Goal: Communication & Community: Answer question/provide support

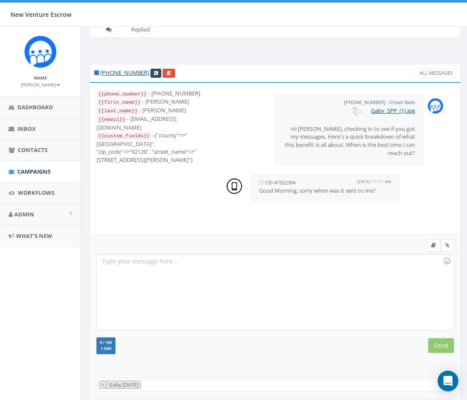
scroll to position [87, 0]
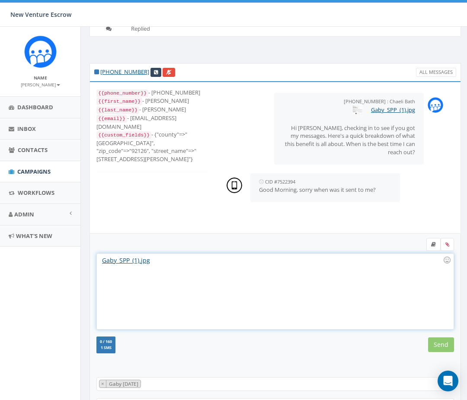
click at [274, 284] on div "Gaby_SPP_(1).jpg" at bounding box center [275, 292] width 356 height 76
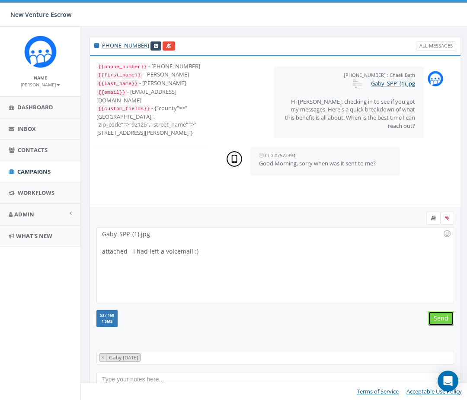
click at [447, 320] on input "Send" at bounding box center [441, 318] width 26 height 15
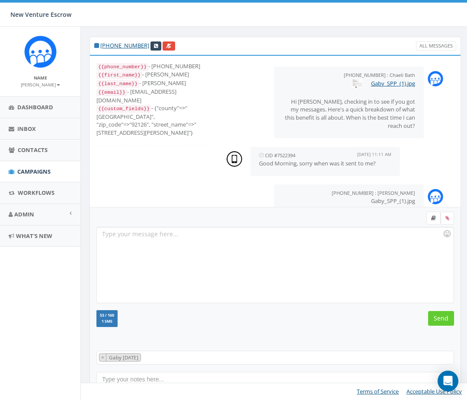
scroll to position [30, 0]
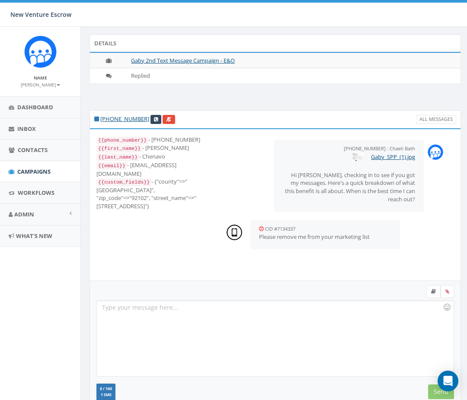
scroll to position [54, 0]
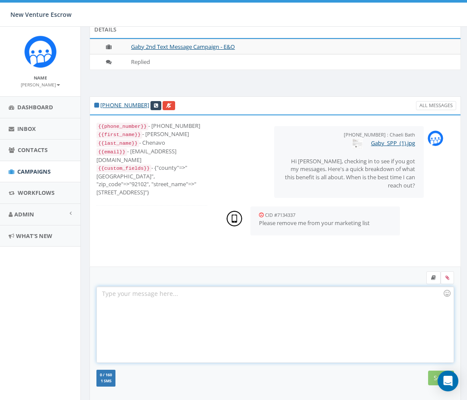
click at [286, 330] on div at bounding box center [275, 325] width 356 height 76
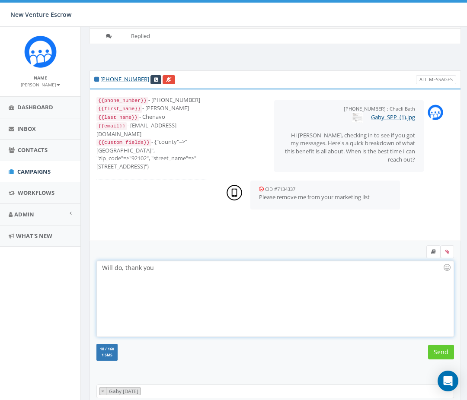
scroll to position [113, 0]
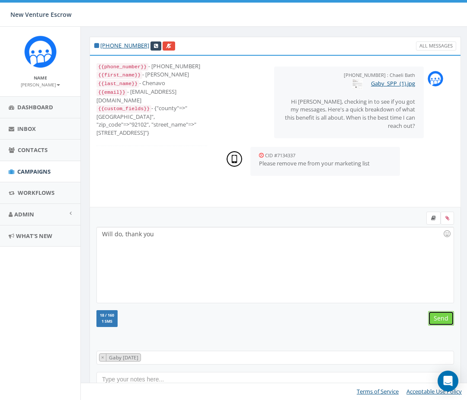
click at [433, 313] on input "Send" at bounding box center [441, 318] width 26 height 15
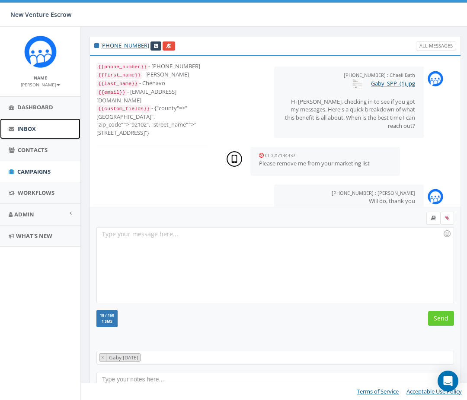
click at [41, 130] on link "Inbox" at bounding box center [40, 128] width 80 height 21
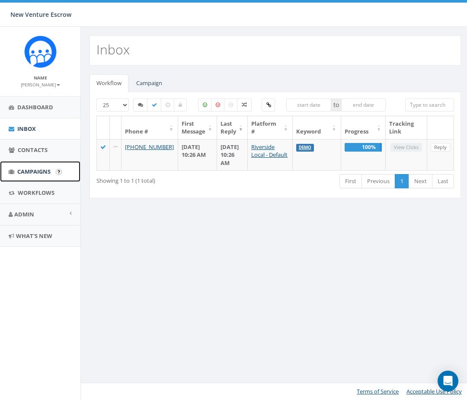
click at [42, 169] on span "Campaigns" at bounding box center [33, 172] width 33 height 8
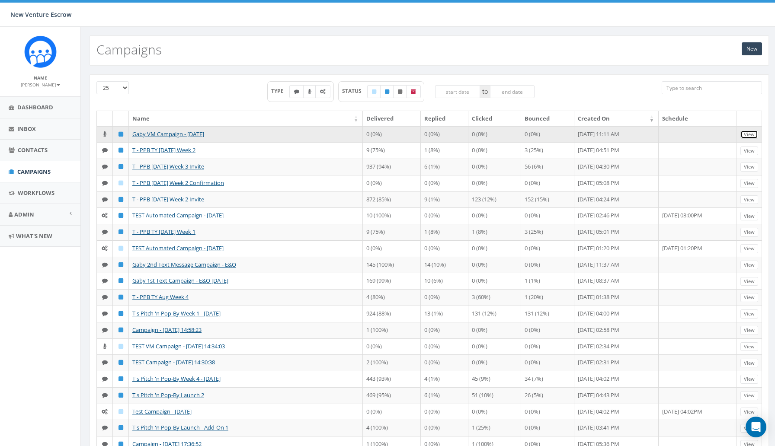
click at [466, 134] on link "View" at bounding box center [749, 134] width 18 height 9
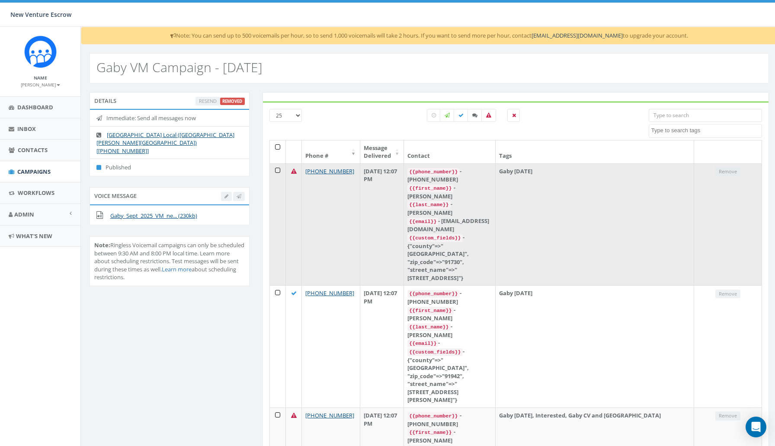
click at [278, 171] on td at bounding box center [278, 224] width 16 height 122
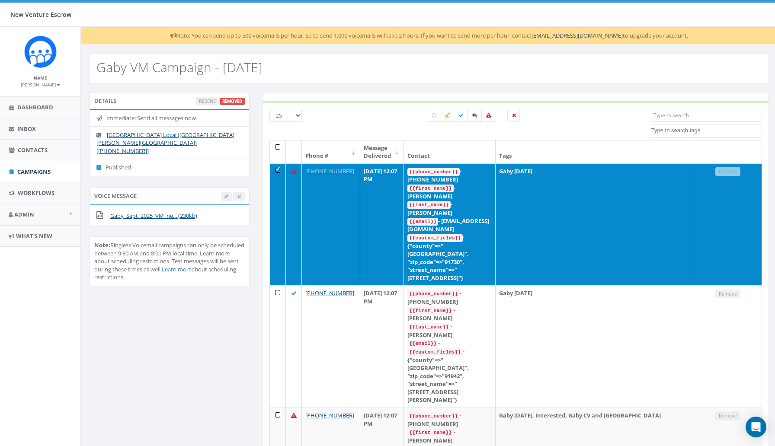
click at [278, 171] on td at bounding box center [278, 224] width 16 height 122
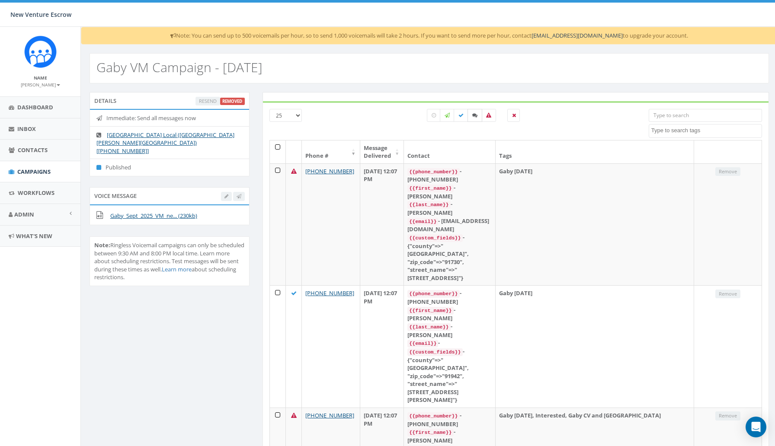
click at [475, 112] on label at bounding box center [474, 115] width 15 height 13
checkbox input "true"
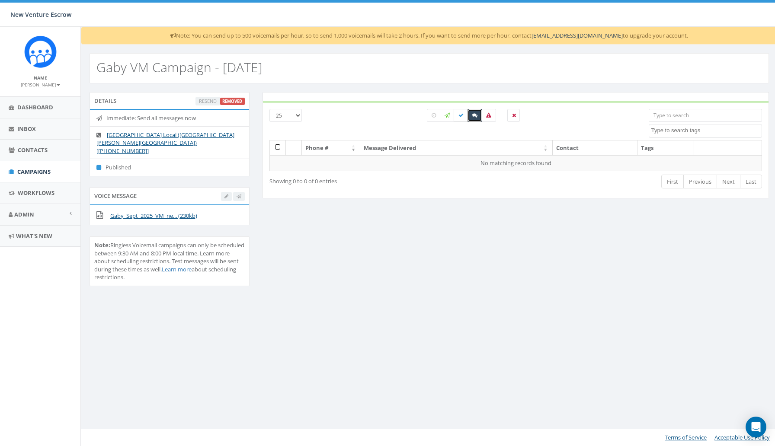
click at [462, 114] on icon at bounding box center [460, 115] width 5 height 5
checkbox input "true"
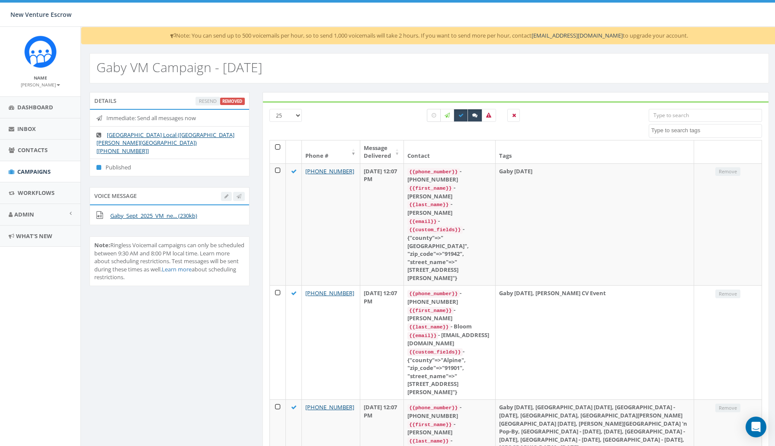
click at [434, 115] on icon at bounding box center [433, 115] width 4 height 5
checkbox input "true"
click at [448, 115] on icon at bounding box center [446, 115] width 5 height 5
click at [449, 115] on icon at bounding box center [446, 115] width 5 height 5
checkbox input "false"
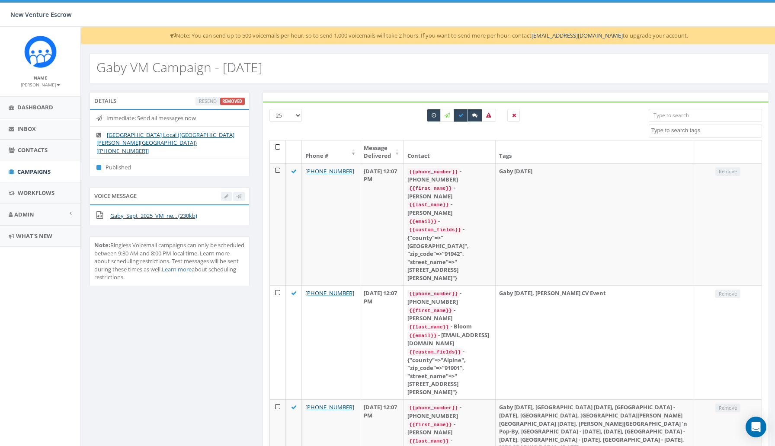
click at [458, 115] on icon at bounding box center [460, 115] width 5 height 5
checkbox input "false"
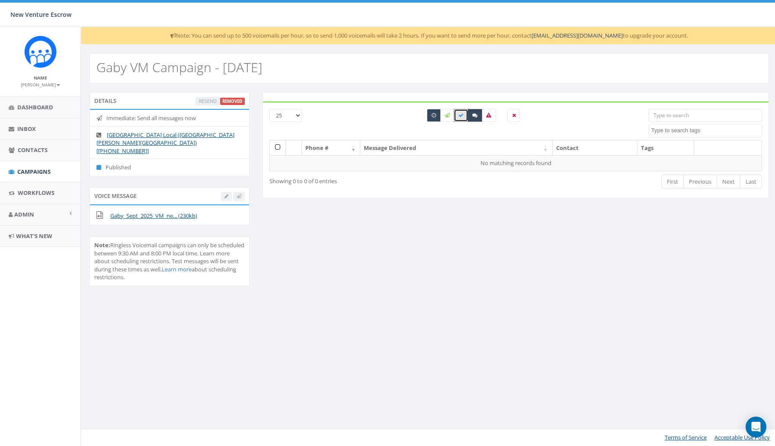
click at [472, 115] on icon at bounding box center [474, 115] width 5 height 5
checkbox input "false"
click at [431, 115] on icon at bounding box center [433, 115] width 4 height 5
checkbox input "false"
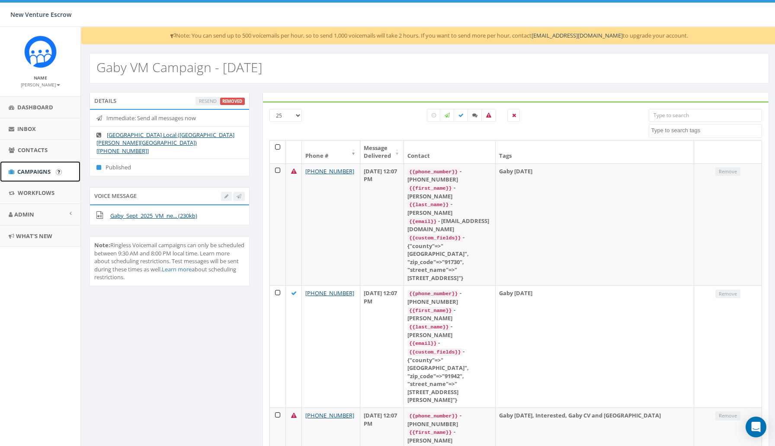
click at [54, 175] on link "Campaigns" at bounding box center [40, 171] width 80 height 21
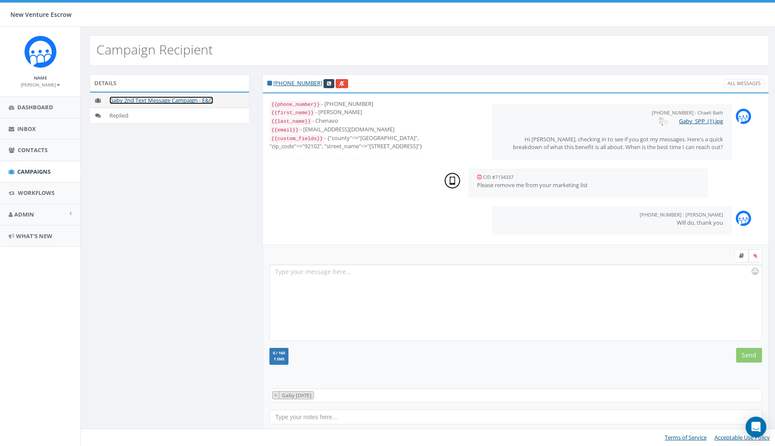
click at [165, 101] on link "Gaby 2nd Text Message Campaign - E&O" at bounding box center [161, 100] width 104 height 8
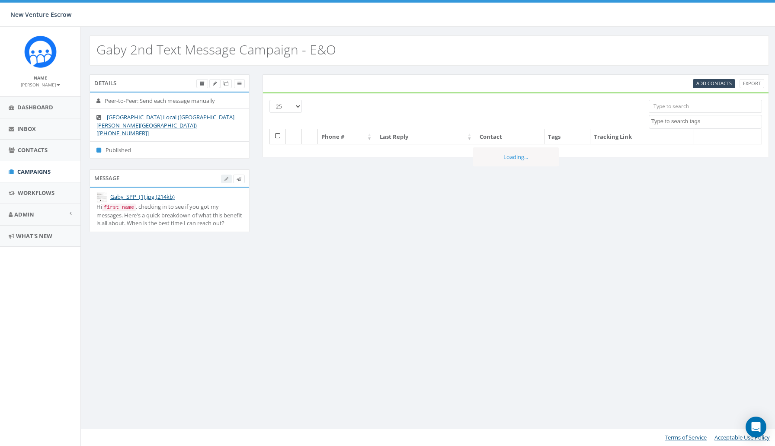
select select
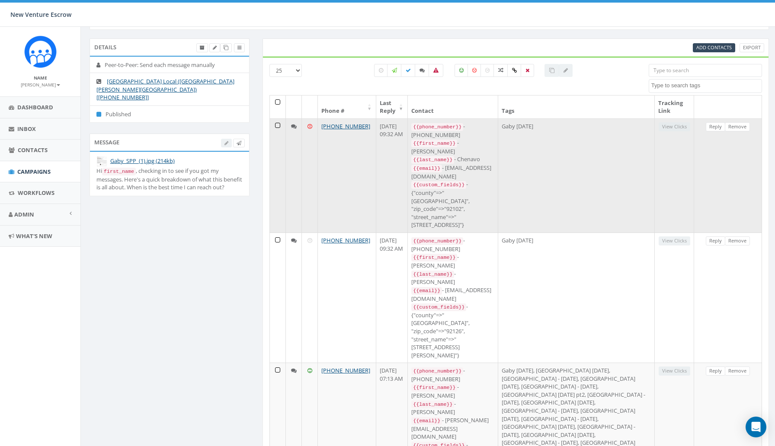
scroll to position [35, 0]
click at [573, 156] on td "Gaby Sept 11 2025" at bounding box center [576, 177] width 156 height 114
click at [452, 131] on code "{{phone_number}}" at bounding box center [437, 128] width 52 height 8
click at [298, 129] on td at bounding box center [294, 177] width 16 height 114
click at [337, 128] on link "+1 619-861-3939" at bounding box center [345, 128] width 49 height 8
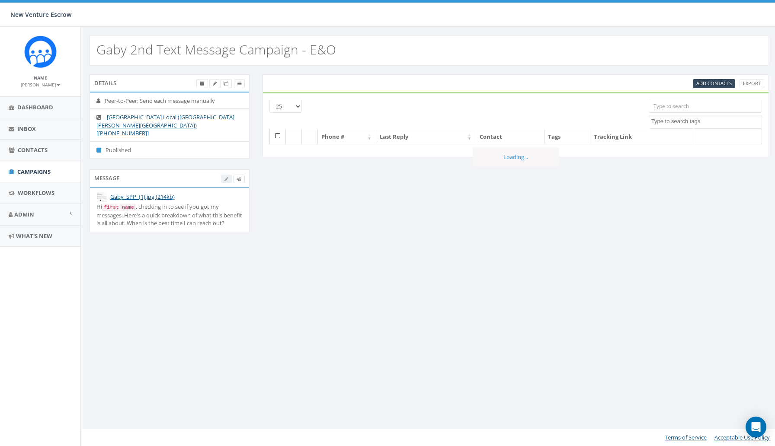
select select
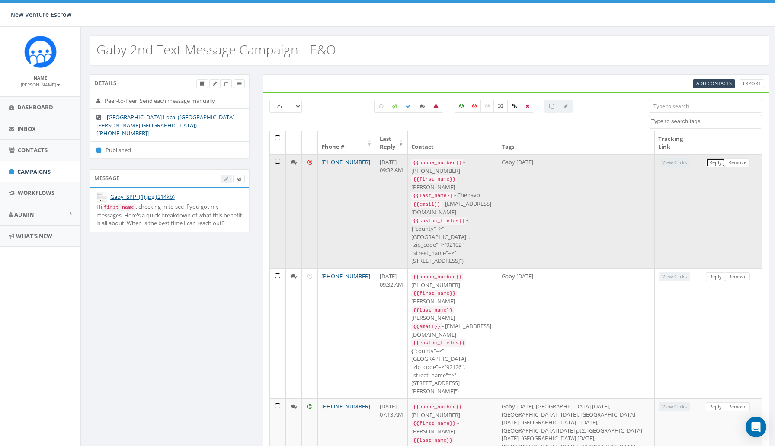
click at [719, 162] on link "Reply" at bounding box center [714, 162] width 19 height 9
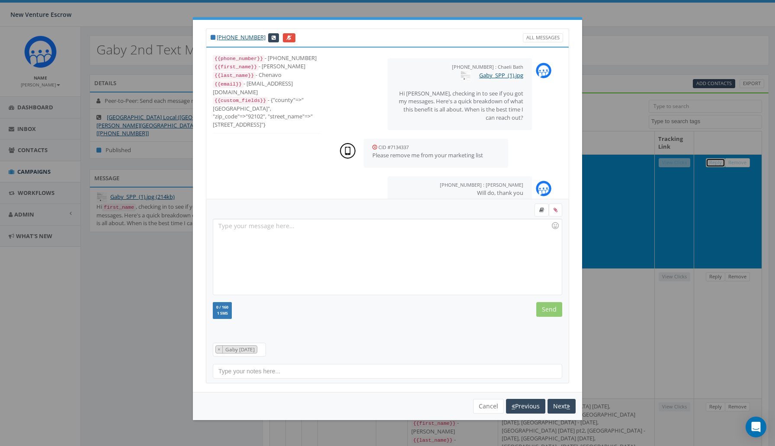
scroll to position [17, 0]
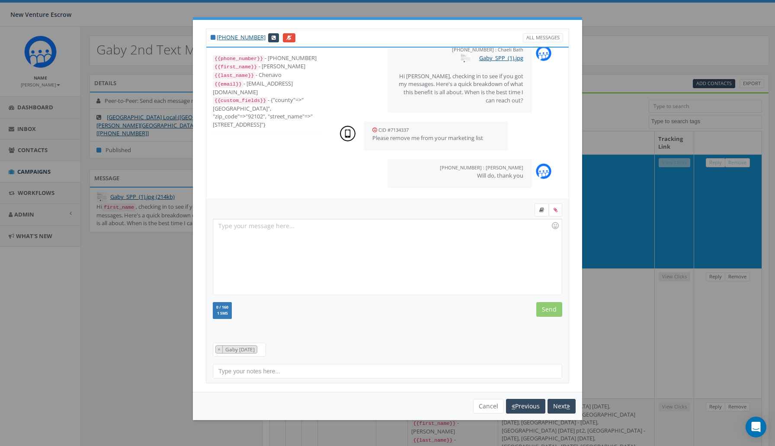
click at [616, 181] on div "+1 619-861-3939 All Messages {{phone_number}} - +16198613939 {{first_name}} - M…" at bounding box center [387, 223] width 775 height 446
click at [488, 406] on button "Cancel" at bounding box center [488, 406] width 31 height 15
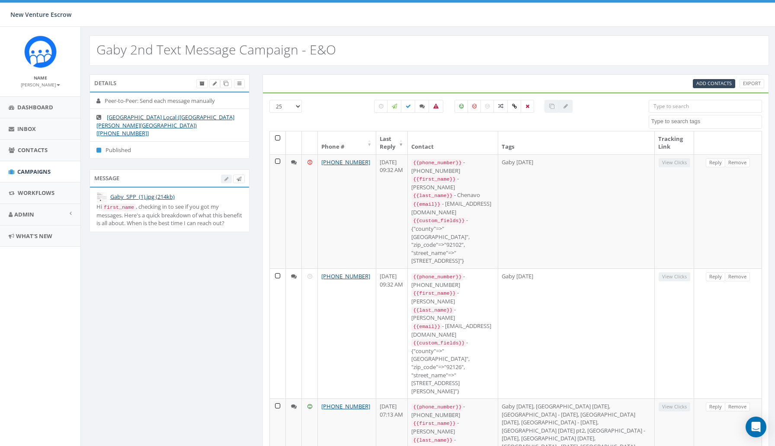
click at [408, 145] on th "Last Reply" at bounding box center [392, 142] width 32 height 23
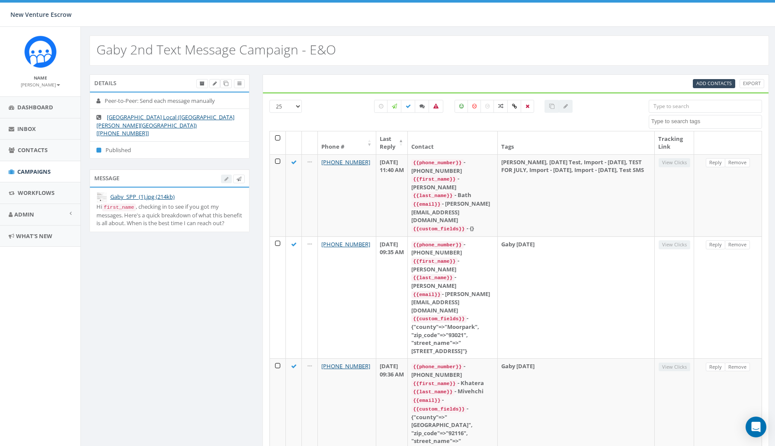
click at [408, 145] on th "Last Reply" at bounding box center [392, 142] width 32 height 23
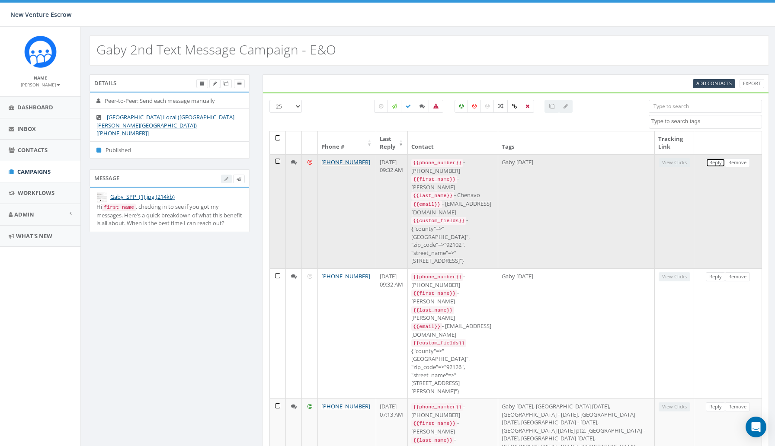
click at [714, 165] on link "Reply" at bounding box center [714, 162] width 19 height 9
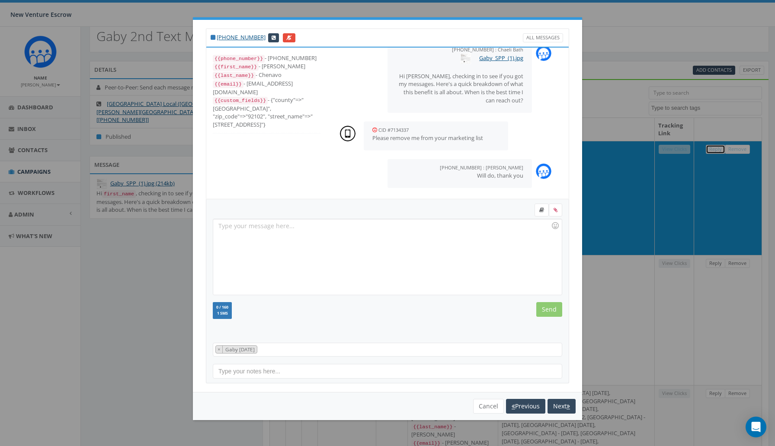
scroll to position [13, 0]
click at [542, 207] on link at bounding box center [541, 210] width 14 height 13
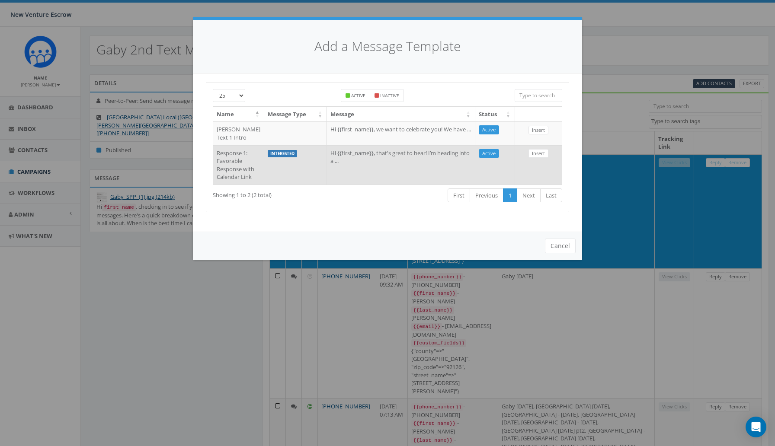
click at [402, 185] on td "Hi {{first_name}}, that's great to hear! I’m heading into a ..." at bounding box center [401, 164] width 148 height 39
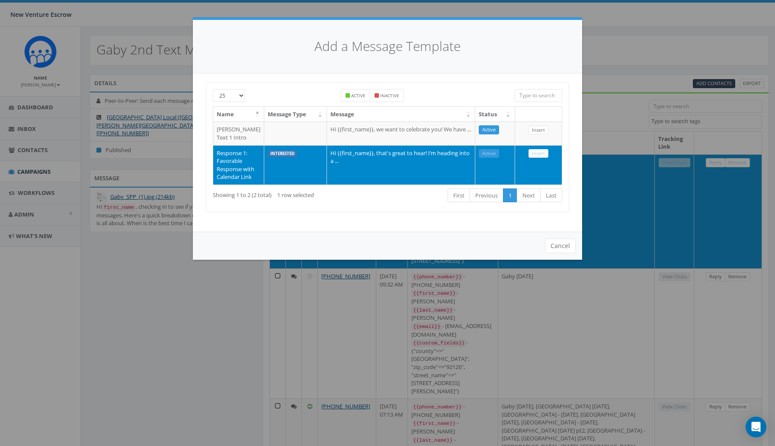
click at [226, 164] on td "Response 1: Favorable Response with Calendar Link" at bounding box center [238, 164] width 51 height 39
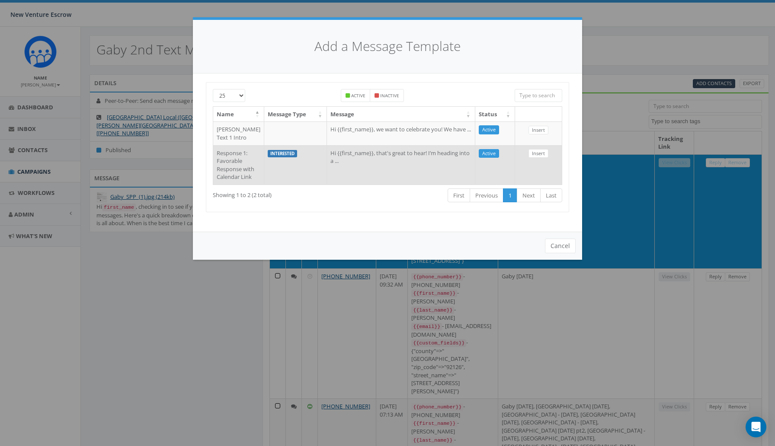
click at [226, 164] on td "Response 1: Favorable Response with Calendar Link" at bounding box center [238, 164] width 51 height 39
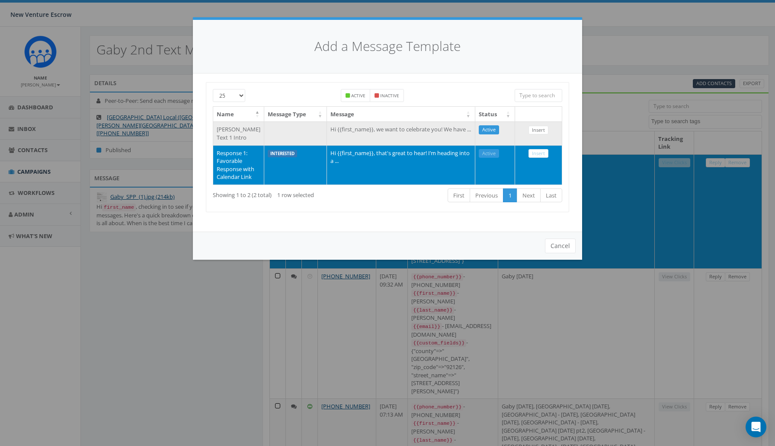
click at [274, 130] on td at bounding box center [295, 132] width 63 height 23
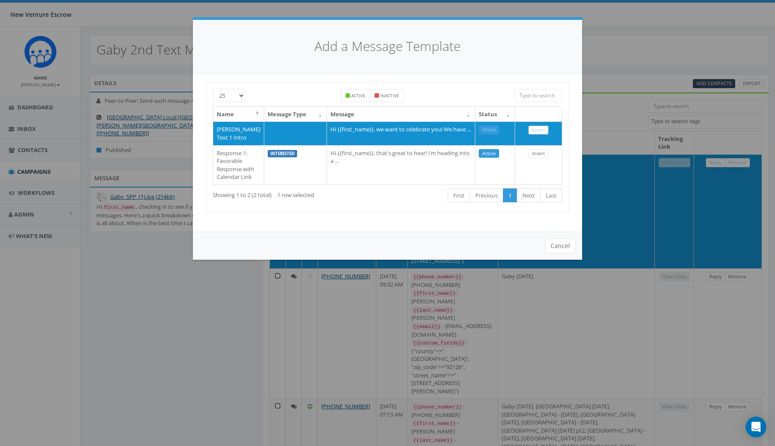
click at [306, 115] on th "Message Type" at bounding box center [295, 114] width 63 height 15
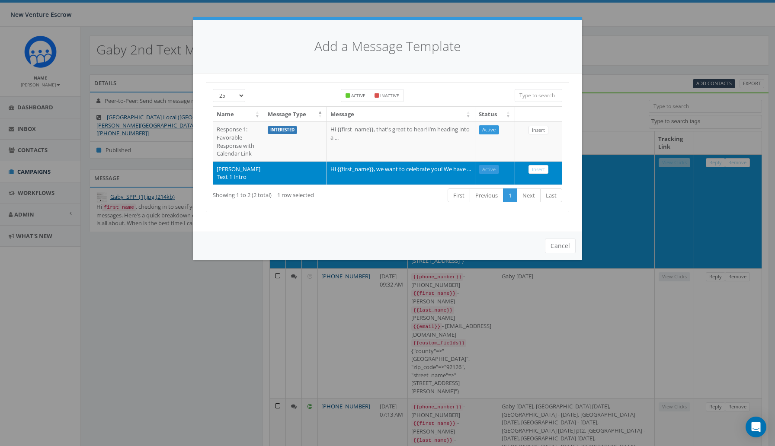
click at [306, 115] on th "Message Type" at bounding box center [295, 114] width 63 height 15
click at [304, 110] on th "Message Type" at bounding box center [295, 114] width 63 height 15
click at [290, 185] on td at bounding box center [295, 172] width 63 height 23
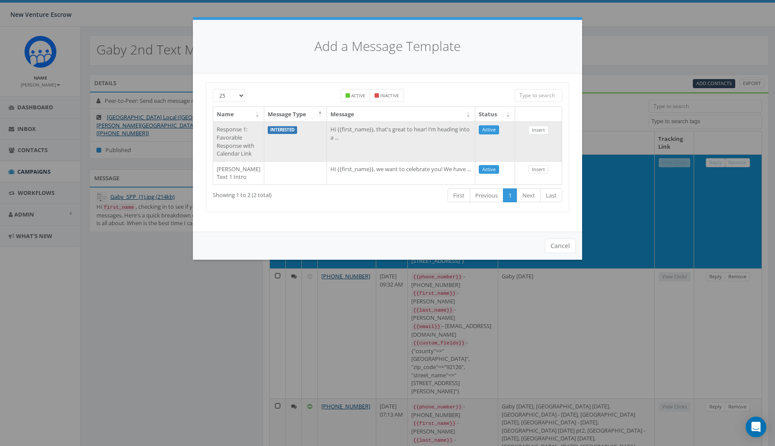
click at [285, 161] on td "interested" at bounding box center [295, 140] width 63 height 39
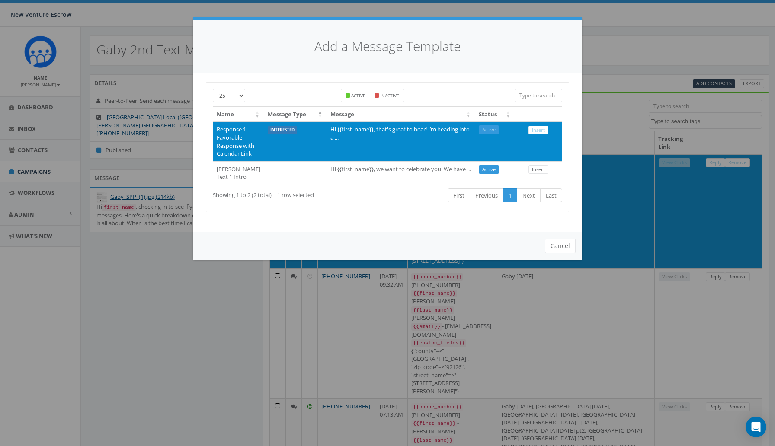
click at [276, 131] on label "interested" at bounding box center [282, 130] width 29 height 8
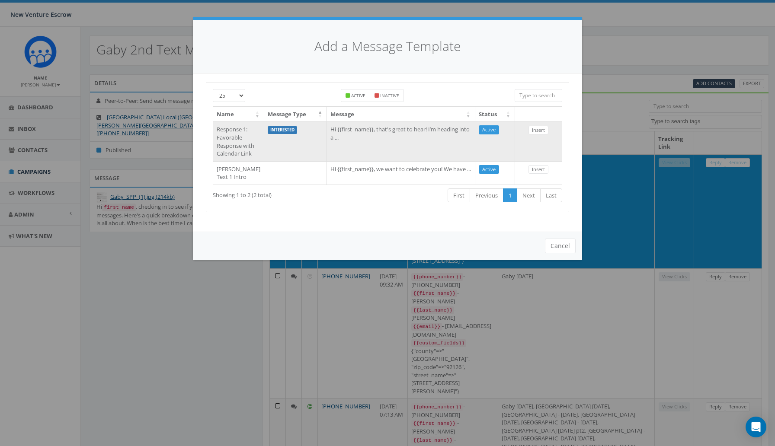
click at [276, 131] on label "interested" at bounding box center [282, 130] width 29 height 8
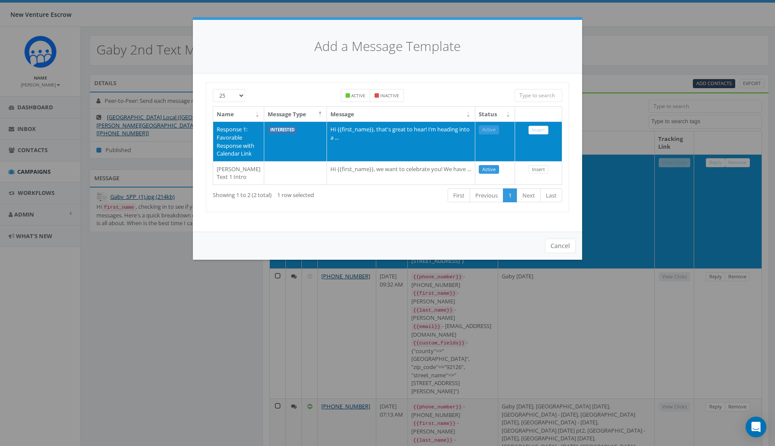
click at [280, 135] on td "interested" at bounding box center [295, 140] width 63 height 39
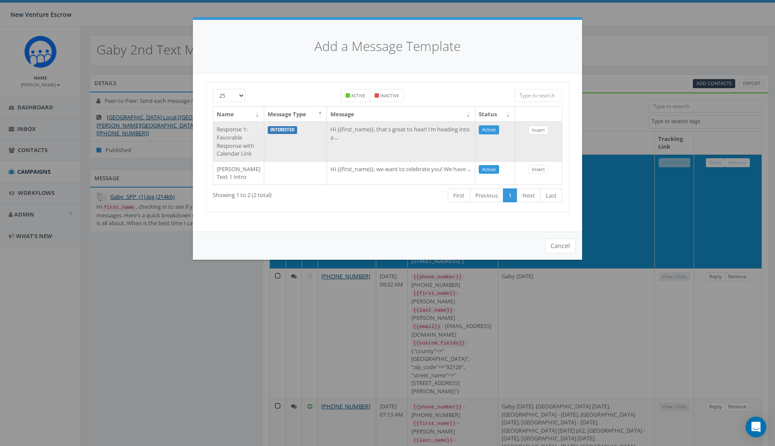
click at [280, 135] on td "interested" at bounding box center [295, 140] width 63 height 39
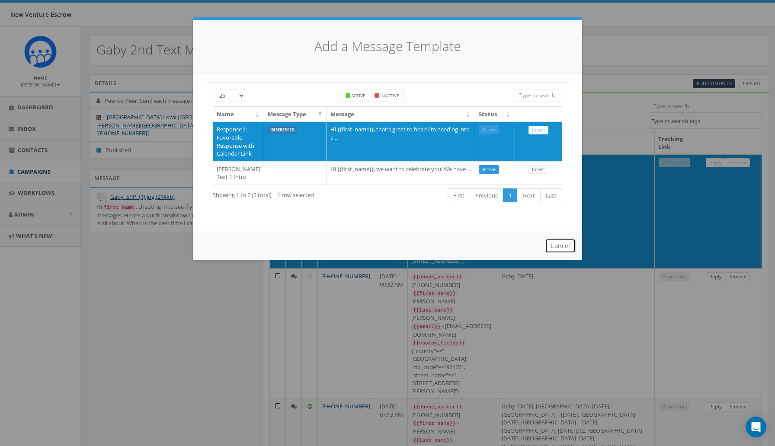
click at [552, 253] on button "Cancel" at bounding box center [560, 246] width 31 height 15
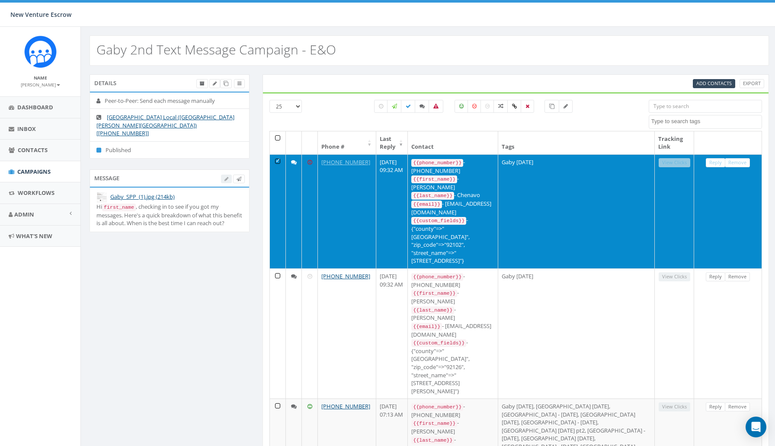
click at [632, 206] on td "Gaby Sept 11 2025" at bounding box center [576, 211] width 156 height 114
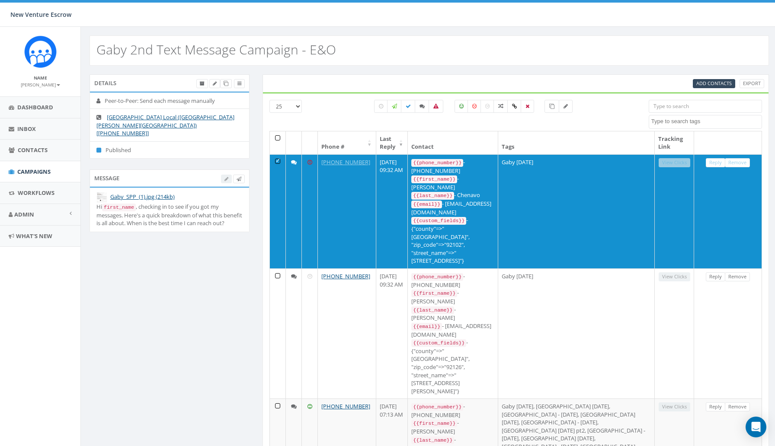
click at [606, 113] on div "All 1 contact(s) on current page All 145 contact(s) filtered" at bounding box center [473, 115] width 337 height 31
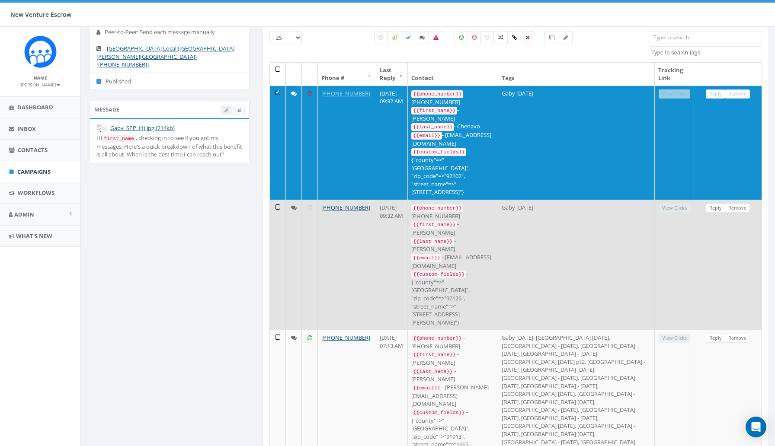
scroll to position [70, 0]
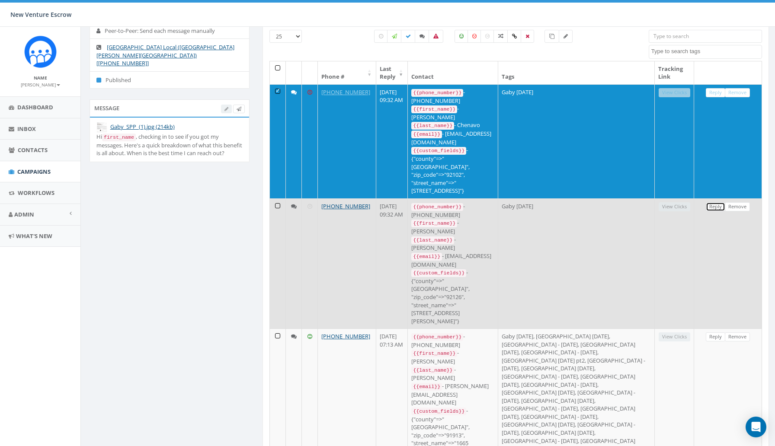
click at [718, 202] on link "Reply" at bounding box center [714, 206] width 19 height 9
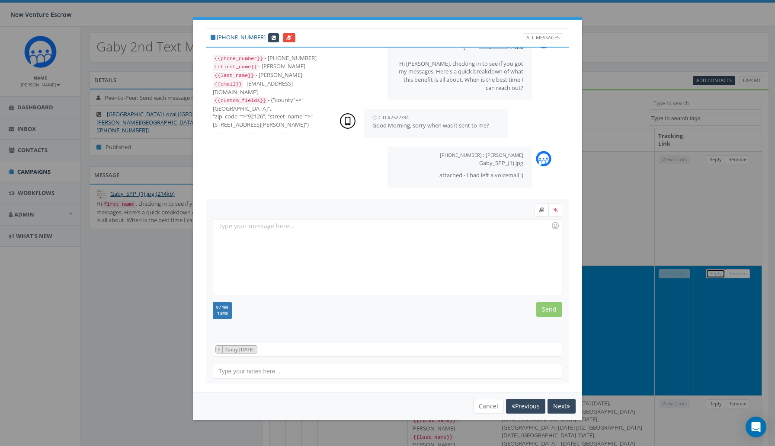
scroll to position [0, 0]
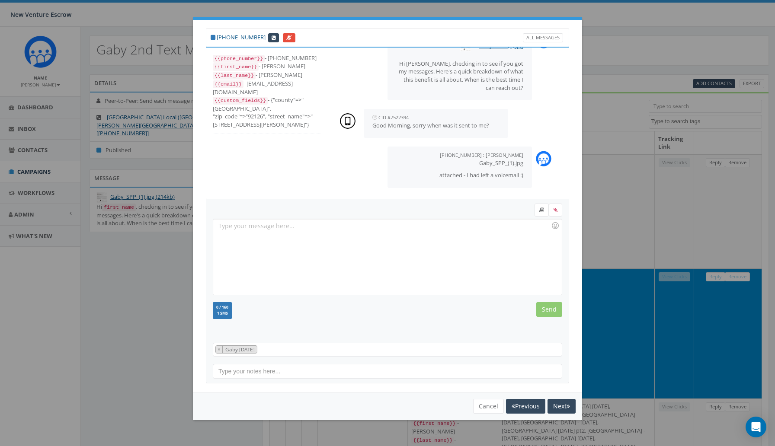
click at [345, 367] on input "text" at bounding box center [387, 371] width 349 height 15
click at [540, 36] on link "All Messages" at bounding box center [543, 37] width 40 height 9
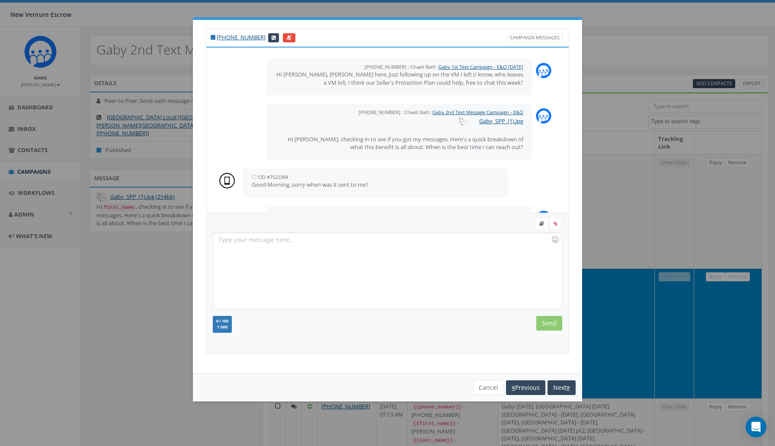
click at [612, 105] on div "+1 619-240-0995 Campaign Messages +16194046820 : Chaeli Bath : Gaby 1st Text Ca…" at bounding box center [387, 223] width 775 height 446
click at [483, 386] on button "Cancel" at bounding box center [488, 387] width 31 height 15
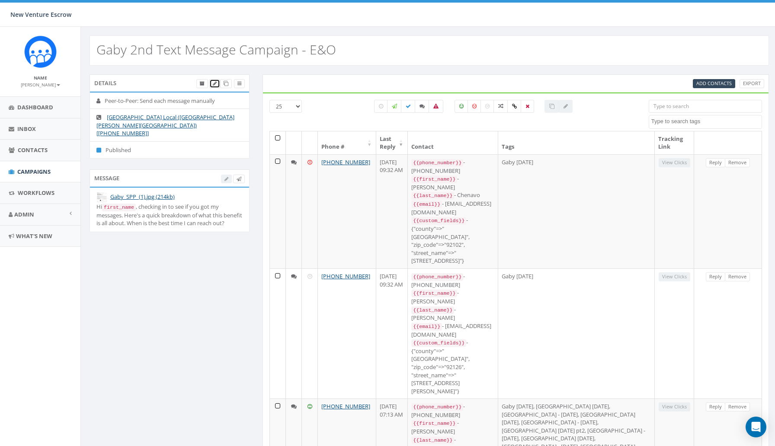
click at [214, 82] on icon at bounding box center [215, 83] width 4 height 5
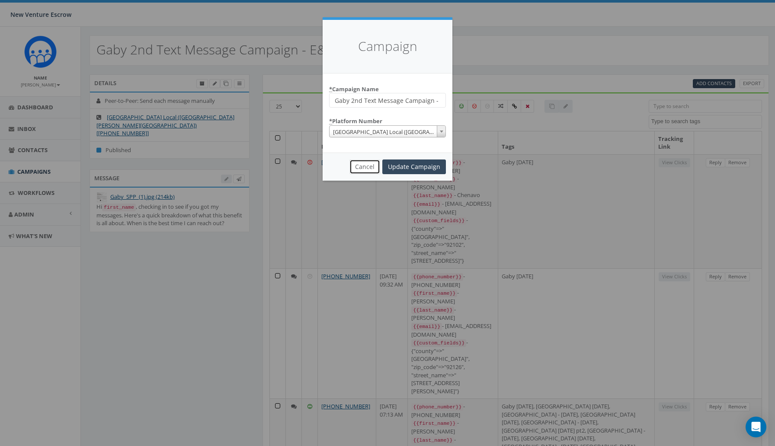
click at [367, 172] on button "Cancel" at bounding box center [364, 166] width 31 height 15
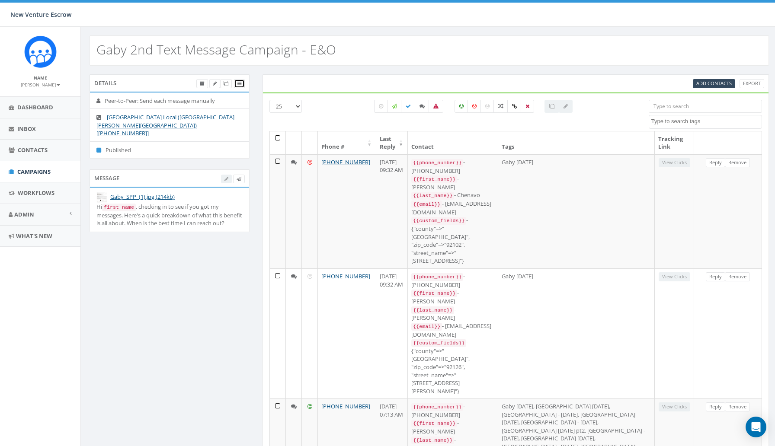
click at [238, 86] on span at bounding box center [239, 83] width 4 height 6
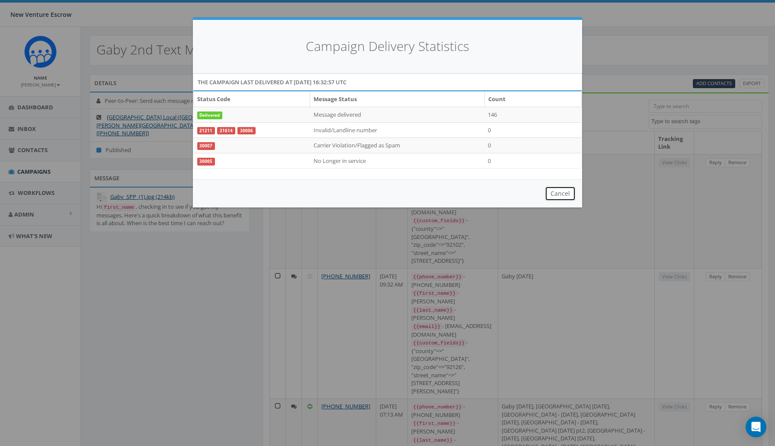
click at [553, 192] on button "Cancel" at bounding box center [560, 193] width 31 height 15
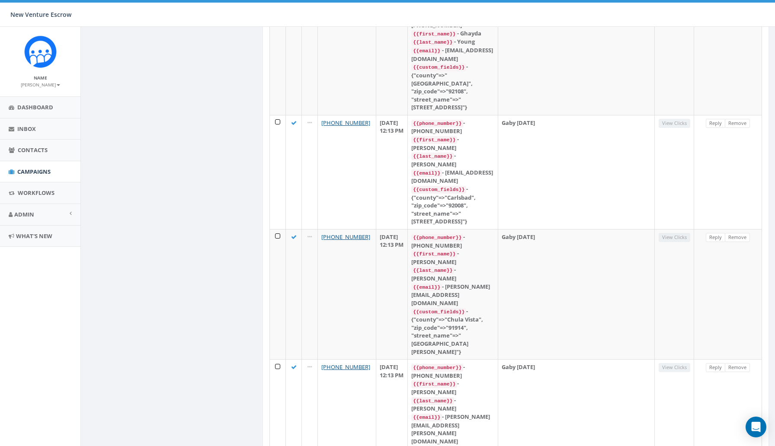
scroll to position [1760, 0]
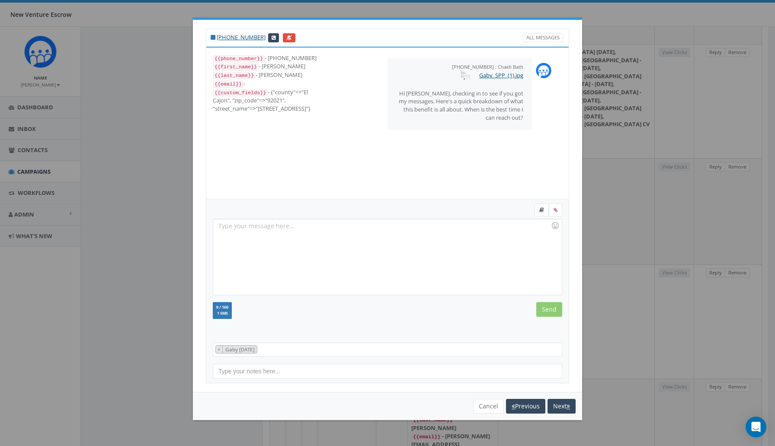
scroll to position [1482, 0]
click at [450, 259] on div at bounding box center [387, 257] width 348 height 76
click at [539, 213] on link at bounding box center [541, 210] width 14 height 13
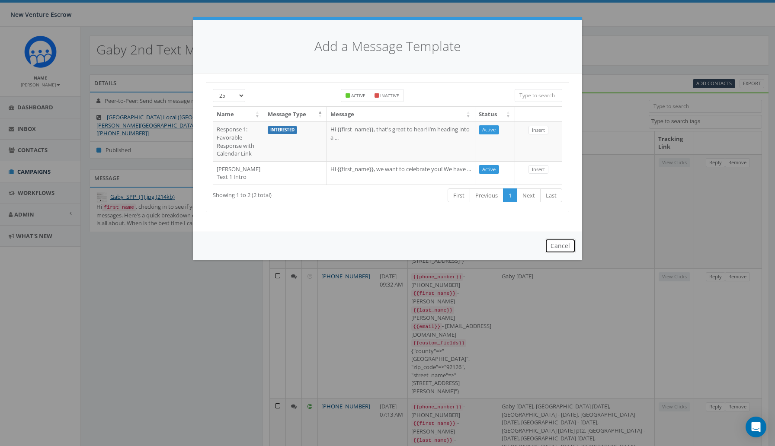
click at [555, 253] on button "Cancel" at bounding box center [560, 246] width 31 height 15
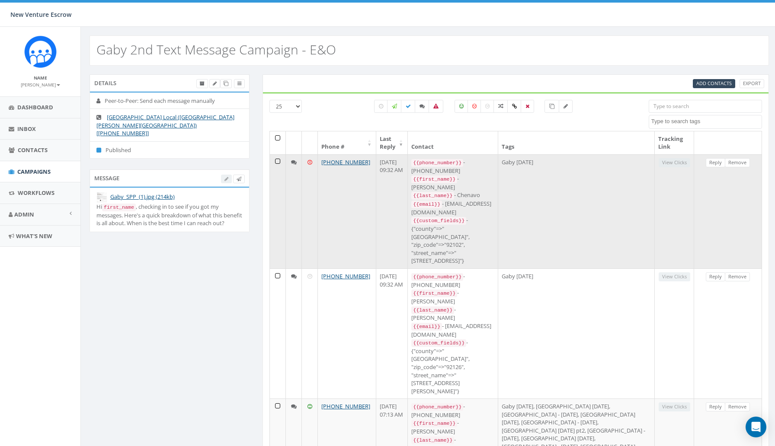
click at [309, 161] on icon at bounding box center [309, 162] width 5 height 6
click at [291, 162] on icon at bounding box center [294, 162] width 6 height 6
click at [293, 162] on icon at bounding box center [294, 162] width 6 height 6
click at [279, 162] on td at bounding box center [278, 211] width 16 height 114
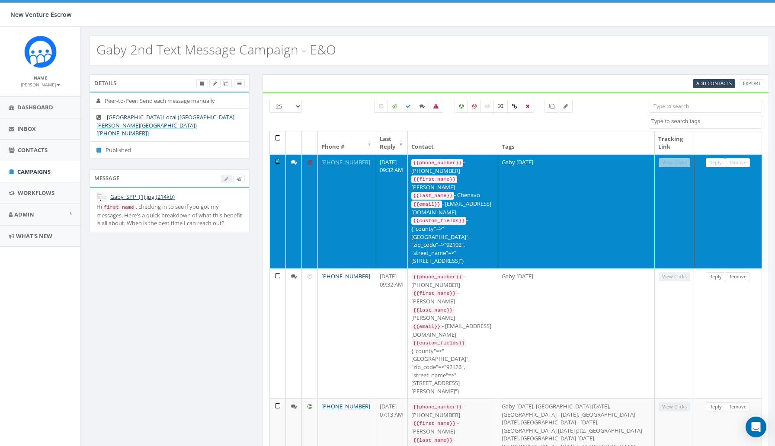
click at [279, 160] on td at bounding box center [278, 211] width 16 height 114
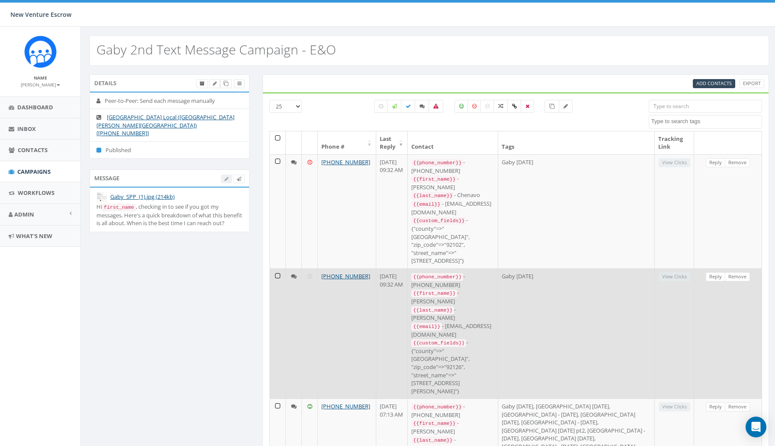
click at [398, 268] on td "September 17, 2025 09:32 AM" at bounding box center [392, 333] width 32 height 130
click at [644, 269] on td "Gaby Sept 15 2025" at bounding box center [576, 333] width 156 height 130
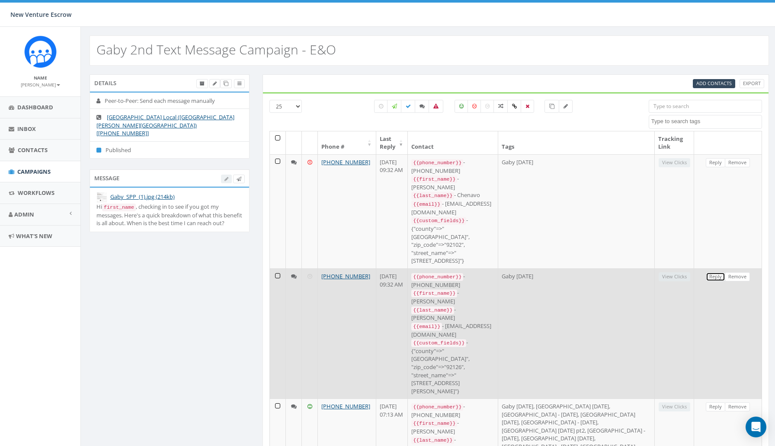
click at [711, 272] on link "Reply" at bounding box center [714, 276] width 19 height 9
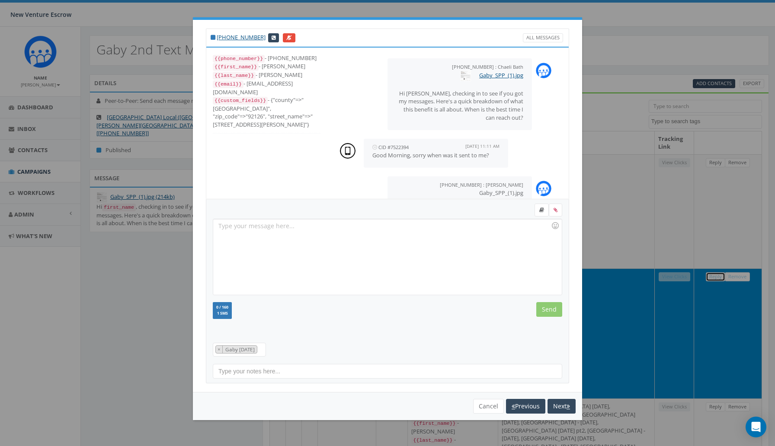
scroll to position [30, 0]
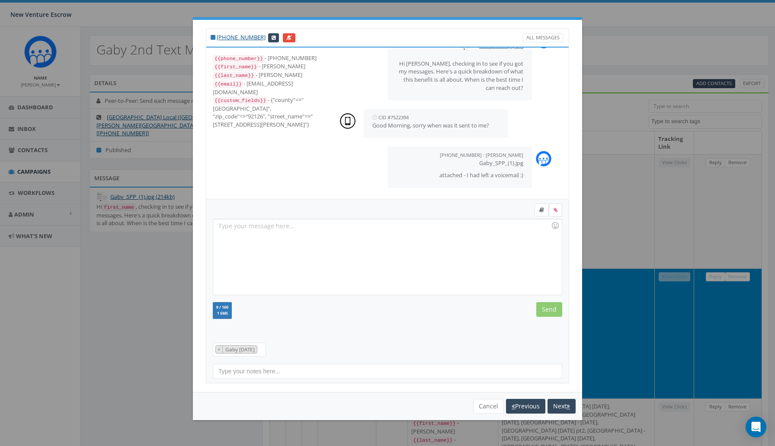
click at [558, 210] on label at bounding box center [555, 210] width 13 height 13
click at [0, 0] on input "file" at bounding box center [0, 0] width 0 height 0
click at [542, 214] on link at bounding box center [541, 210] width 14 height 13
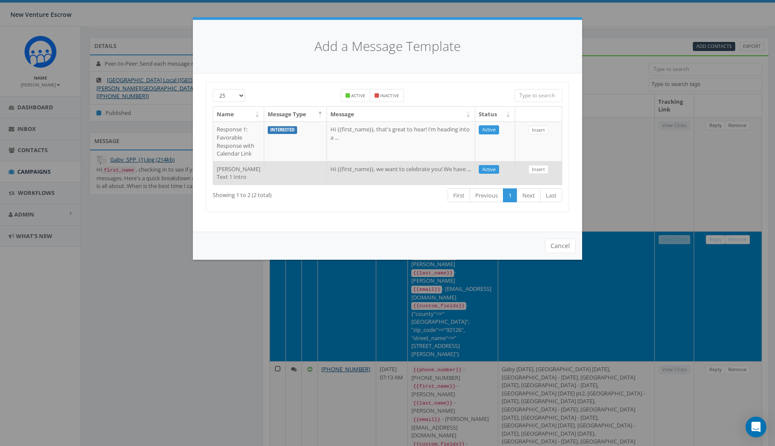
scroll to position [0, 0]
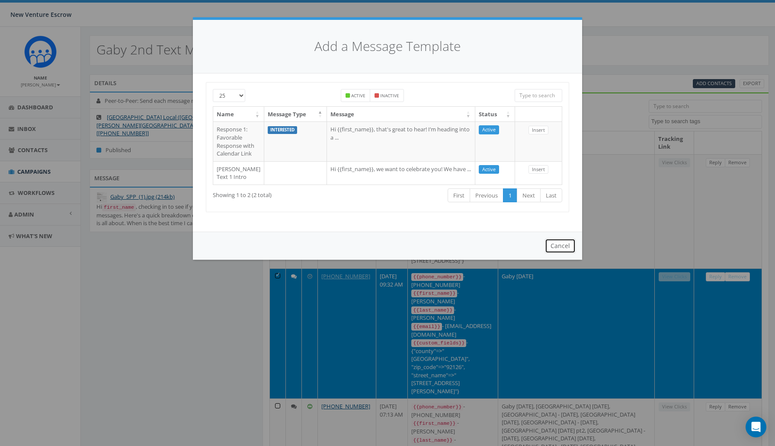
click at [552, 253] on button "Cancel" at bounding box center [560, 246] width 31 height 15
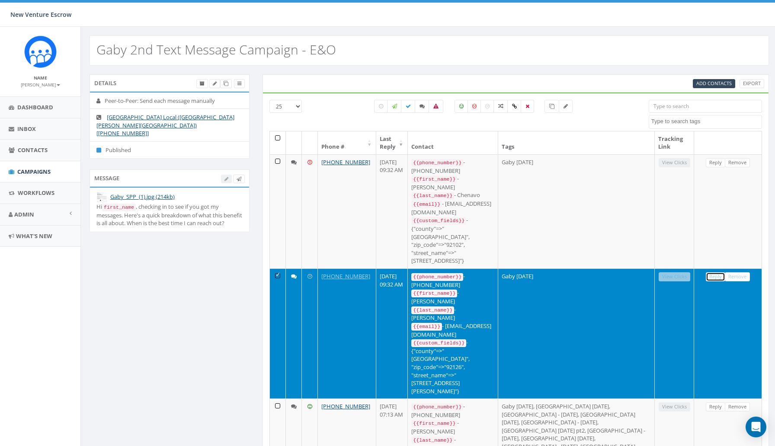
click at [715, 272] on link "Reply" at bounding box center [714, 276] width 19 height 9
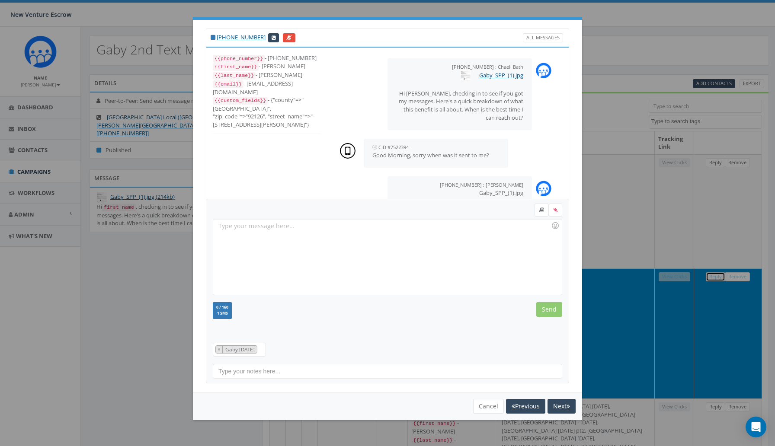
scroll to position [30, 0]
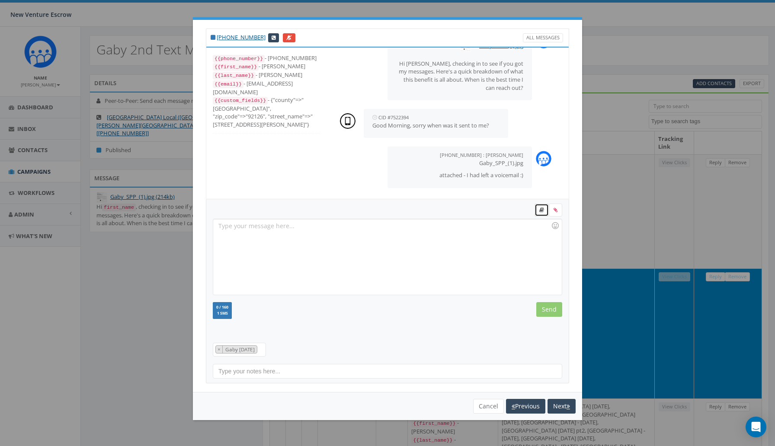
click at [537, 210] on link at bounding box center [541, 210] width 14 height 13
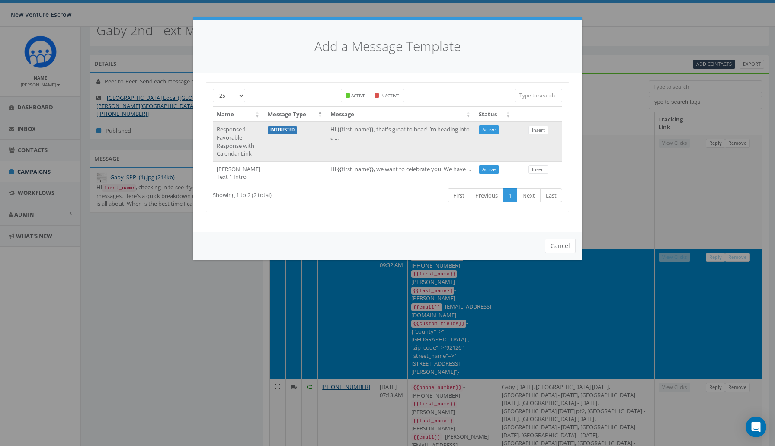
scroll to position [20, 0]
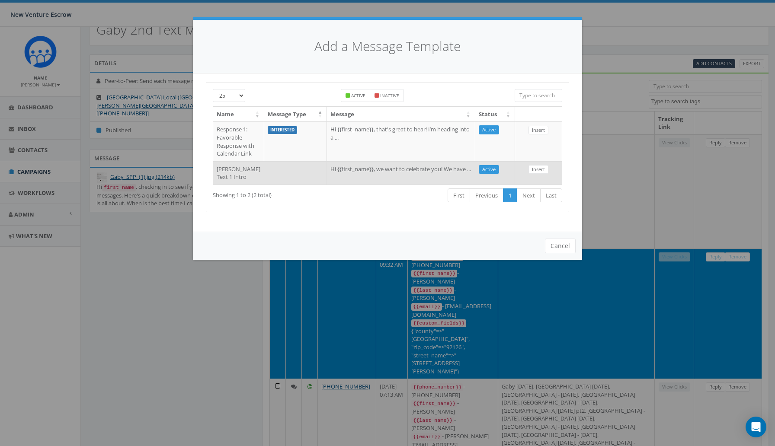
click at [441, 185] on td "Hi {{first_name}}, we want to celebrate you! We have ..." at bounding box center [401, 172] width 148 height 23
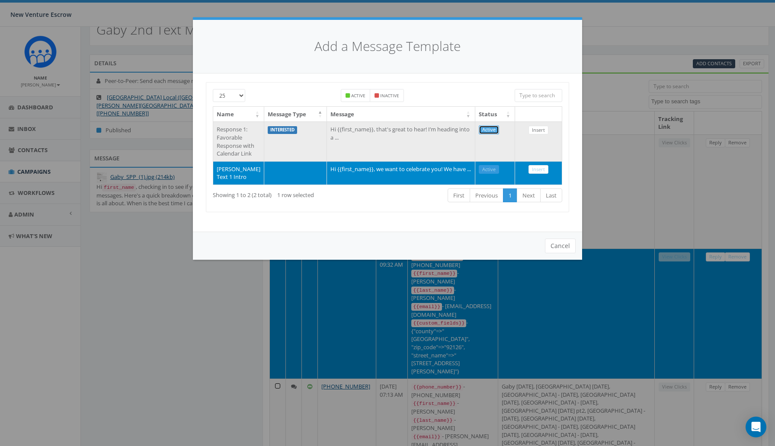
click at [487, 132] on link "Active" at bounding box center [488, 129] width 20 height 9
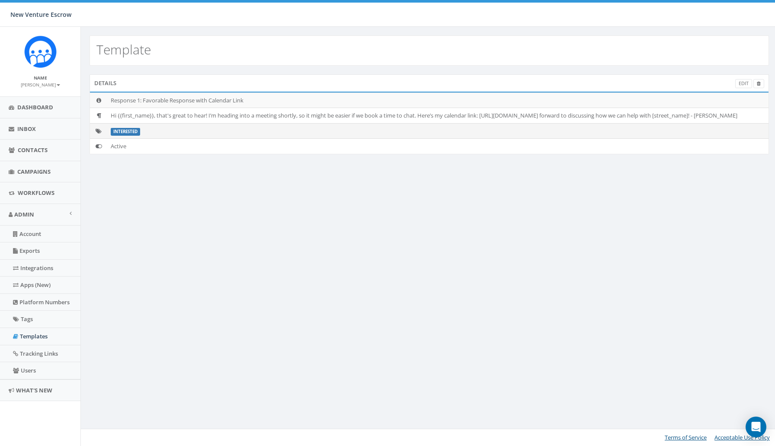
click at [98, 134] on icon at bounding box center [99, 131] width 6 height 6
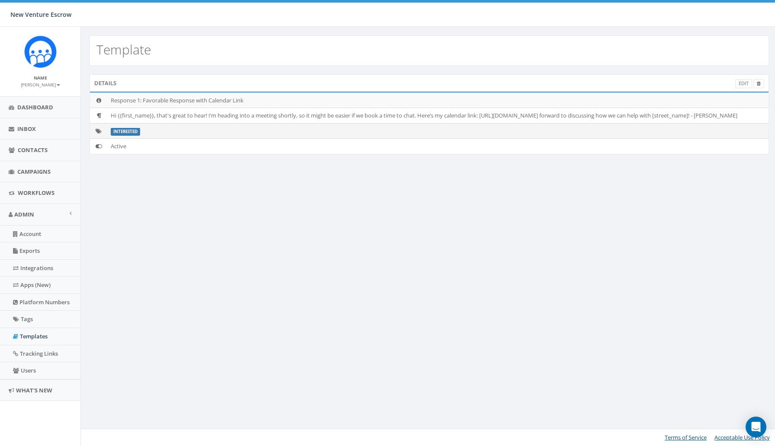
click at [98, 134] on icon at bounding box center [99, 131] width 6 height 6
click at [133, 136] on label "interested" at bounding box center [125, 132] width 29 height 8
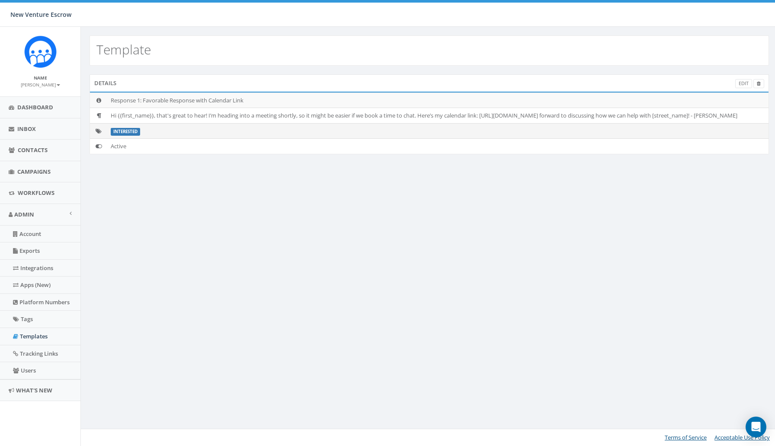
click at [152, 139] on td "interested" at bounding box center [437, 131] width 661 height 16
click at [41, 320] on link "Tags" at bounding box center [40, 319] width 80 height 17
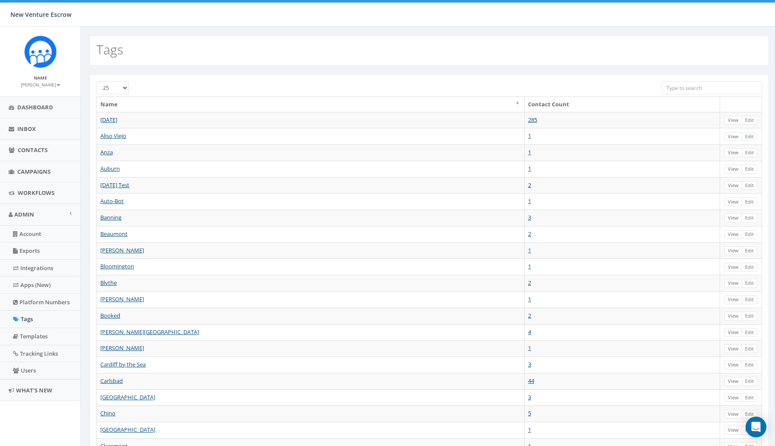
click at [677, 82] on input "search" at bounding box center [711, 87] width 100 height 13
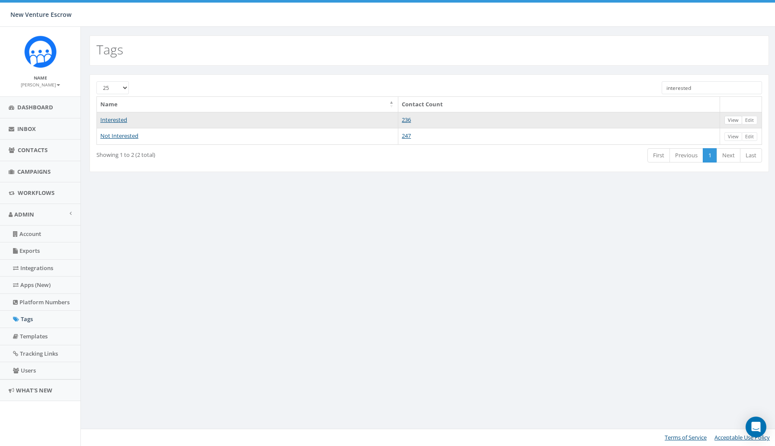
type input "interested"
click at [734, 121] on link "View" at bounding box center [733, 120] width 18 height 9
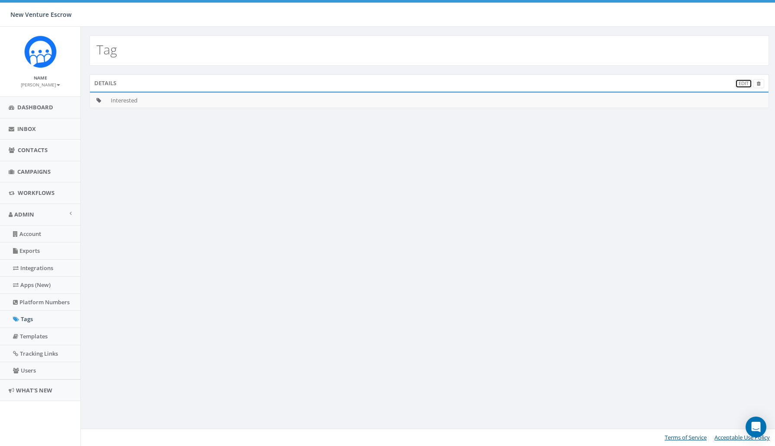
click at [744, 83] on link "Edit" at bounding box center [743, 83] width 17 height 9
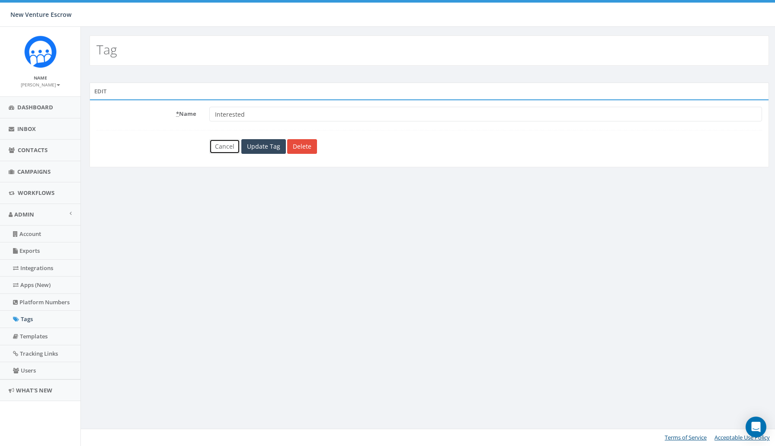
click at [235, 145] on link "Cancel" at bounding box center [224, 146] width 31 height 15
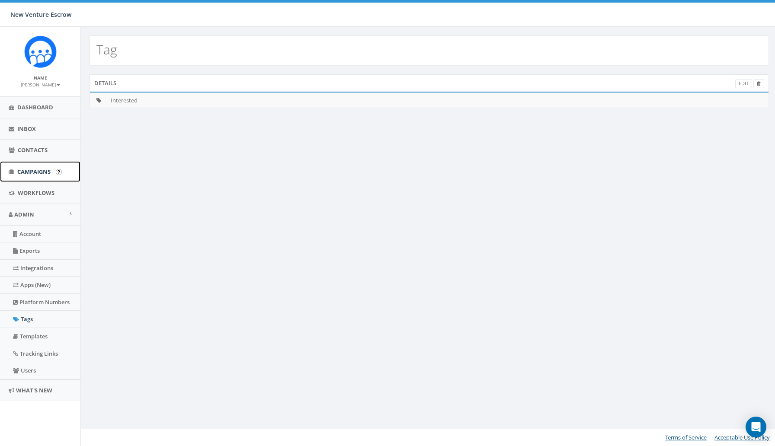
click at [33, 174] on span "Campaigns" at bounding box center [33, 172] width 33 height 8
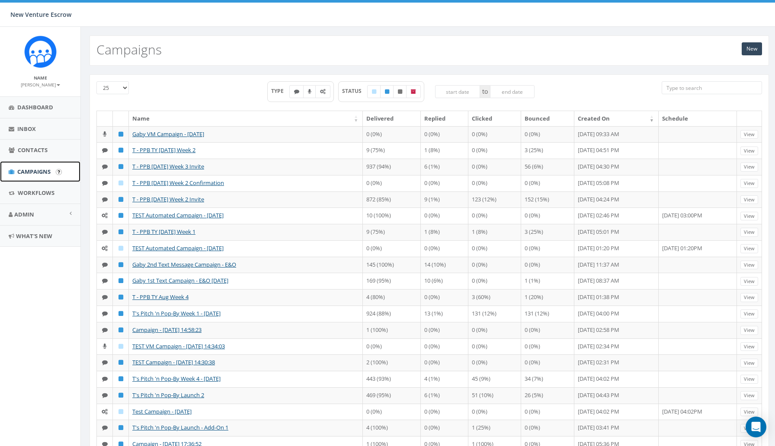
click at [33, 172] on span "Campaigns" at bounding box center [33, 172] width 33 height 8
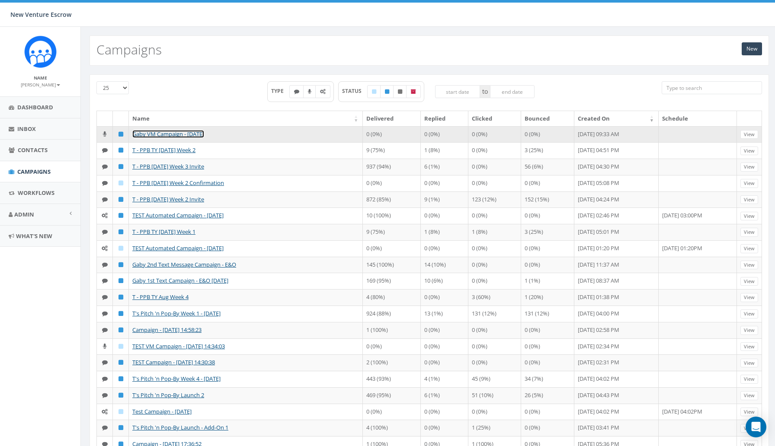
click at [150, 131] on link "Gaby VM Campaign - [DATE]" at bounding box center [168, 134] width 72 height 8
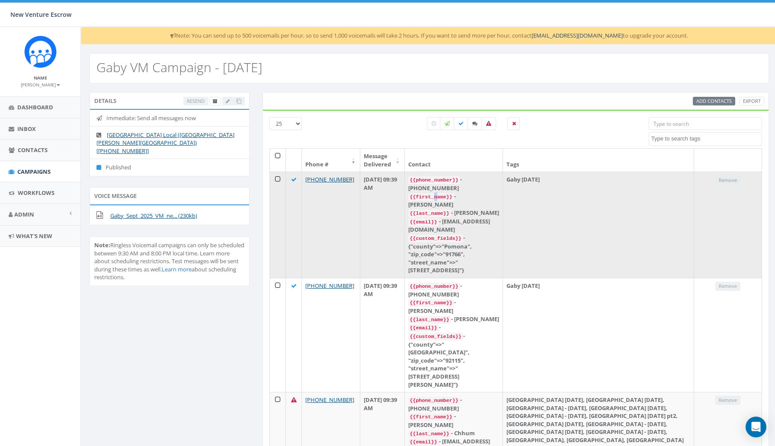
click at [438, 193] on code "{{first_name}}" at bounding box center [431, 197] width 46 height 8
click at [716, 198] on td "Remove" at bounding box center [728, 225] width 68 height 106
click at [387, 179] on td "[DATE] 09:39 AM" at bounding box center [382, 225] width 44 height 106
click at [321, 183] on link "[PHONE_NUMBER]" at bounding box center [329, 179] width 49 height 8
